Goal: Task Accomplishment & Management: Complete application form

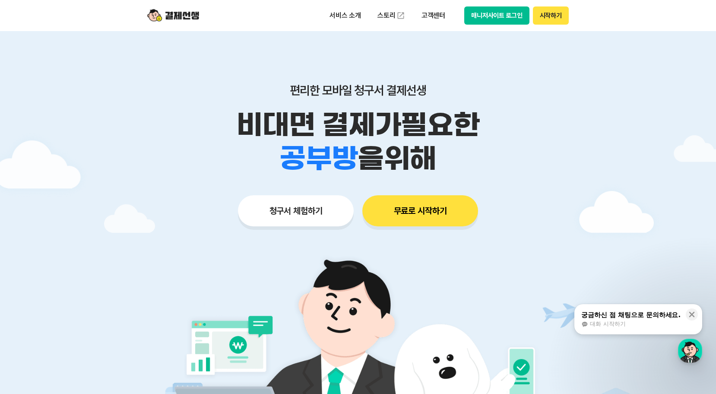
click at [297, 212] on button "청구서 체험하기" at bounding box center [296, 210] width 116 height 31
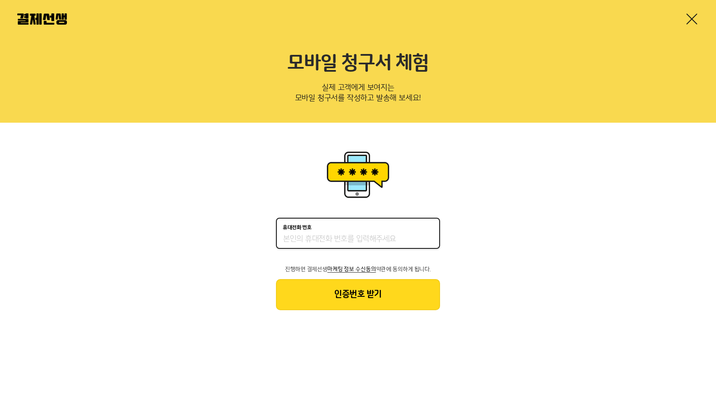
click at [351, 238] on input "휴대전화 번호" at bounding box center [358, 239] width 150 height 10
type input "01041410022"
click at [394, 300] on button "인증번호 받기" at bounding box center [358, 294] width 164 height 31
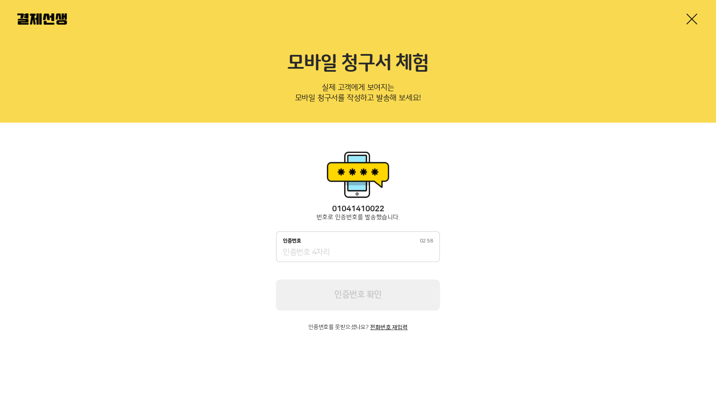
click at [358, 245] on div "인증번호 02:58" at bounding box center [358, 246] width 164 height 31
click at [337, 247] on div "인증번호 02:57" at bounding box center [358, 246] width 164 height 31
click at [335, 253] on input "인증번호 02:50" at bounding box center [358, 253] width 150 height 10
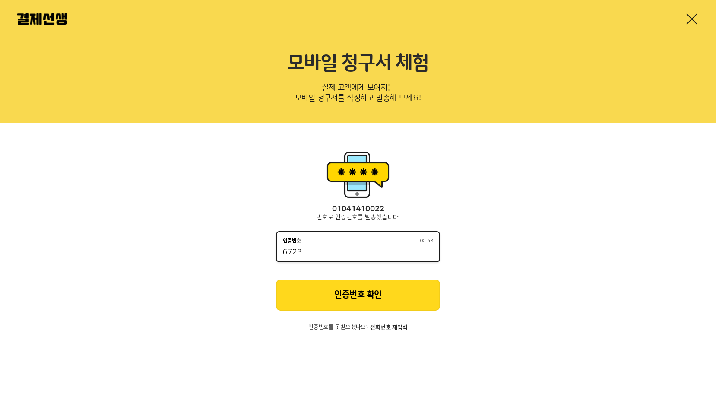
type input "6723"
click at [331, 280] on button "인증번호 확인" at bounding box center [358, 295] width 164 height 31
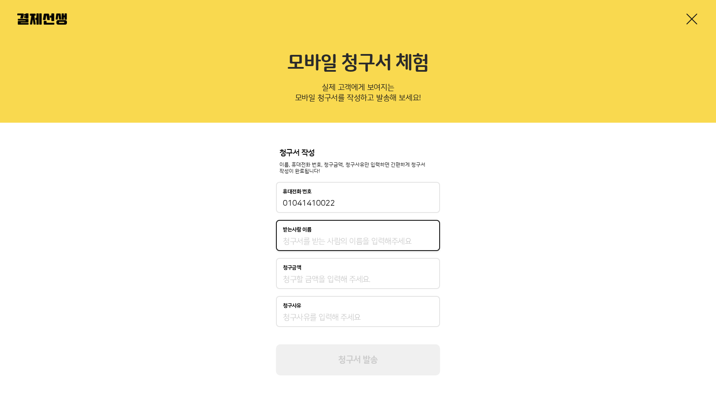
click at [353, 247] on input "받는사람 이름" at bounding box center [358, 241] width 150 height 10
click at [360, 242] on input "받는사람 이름" at bounding box center [358, 241] width 150 height 10
type input "김채은"
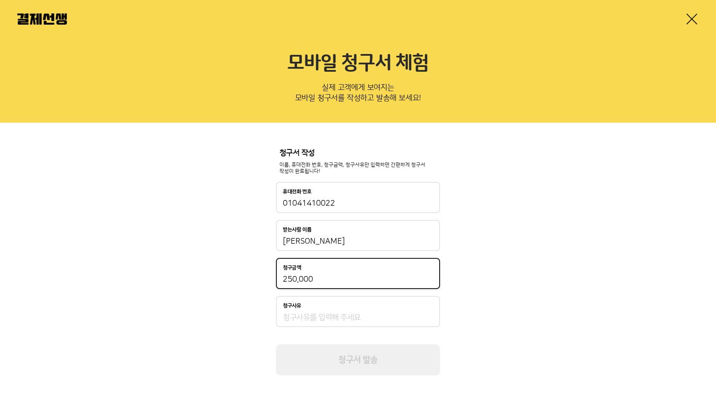
type input "250,000"
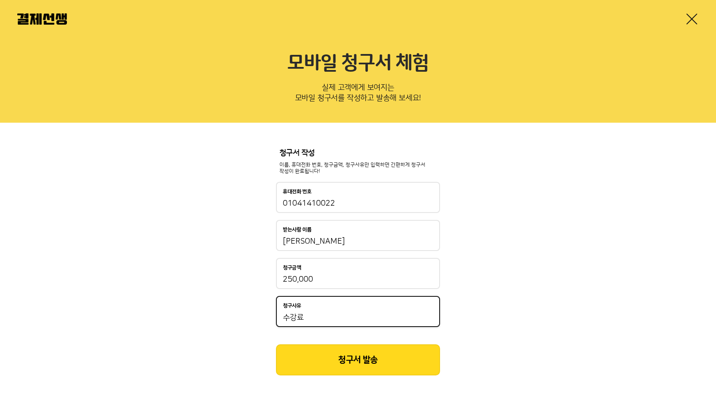
type input "수강료"
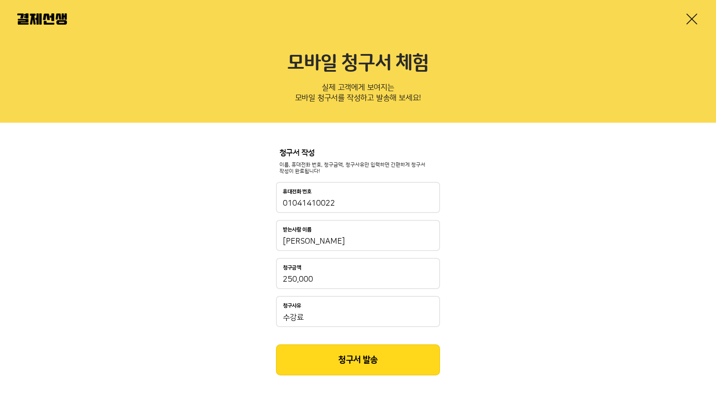
click at [358, 350] on button "청구서 발송" at bounding box center [358, 359] width 164 height 31
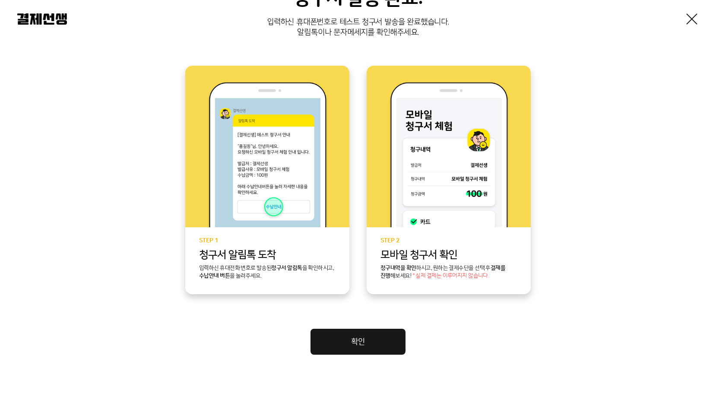
scroll to position [144, 0]
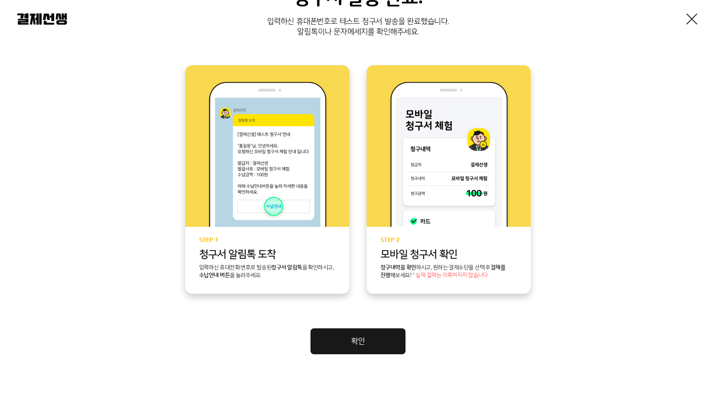
click at [392, 336] on link "확인" at bounding box center [358, 341] width 95 height 26
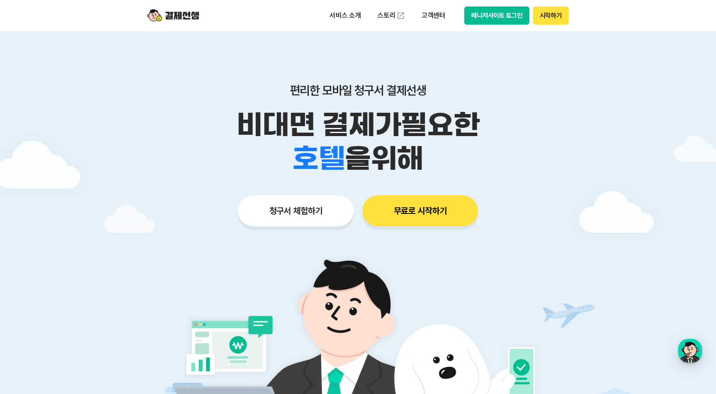
click at [445, 213] on button "무료로 시작하기" at bounding box center [420, 210] width 116 height 31
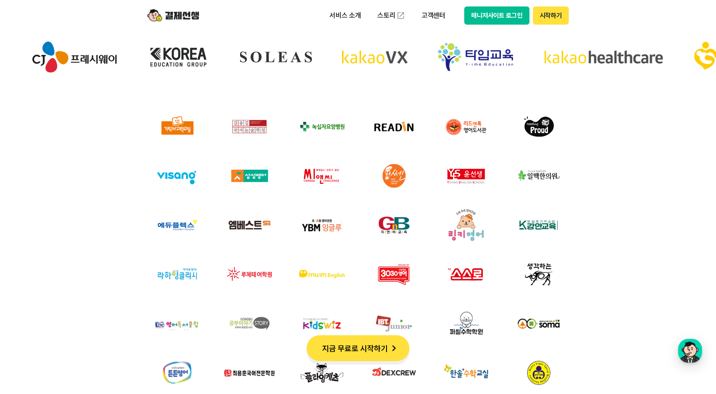
scroll to position [2376, 0]
